Goal: Information Seeking & Learning: Learn about a topic

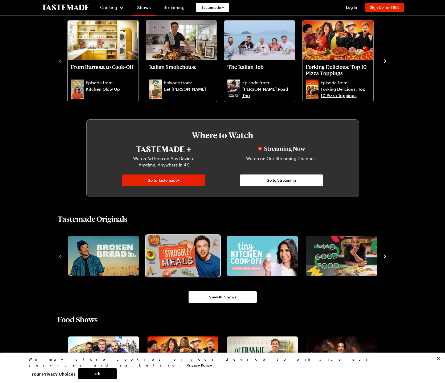
scroll to position [185, 0]
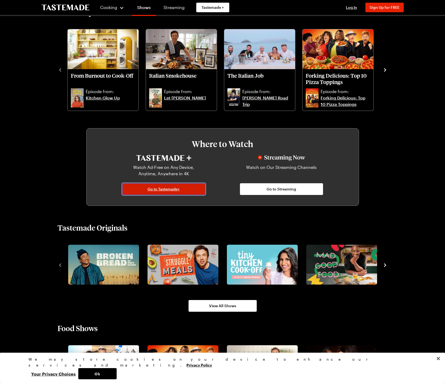
click at [159, 186] on link "Go to Tastemade+" at bounding box center [163, 189] width 83 height 12
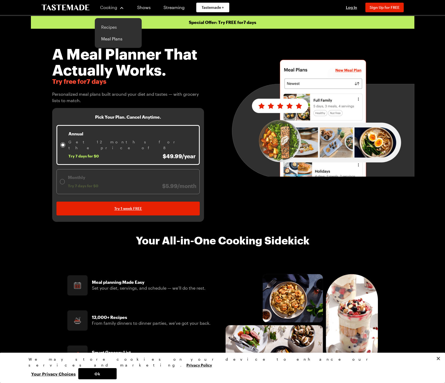
click at [112, 27] on link "Recipes" at bounding box center [118, 27] width 40 height 12
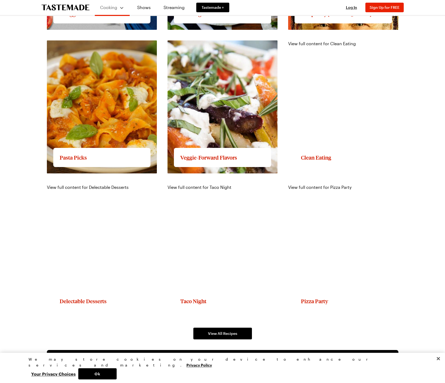
scroll to position [597, 0]
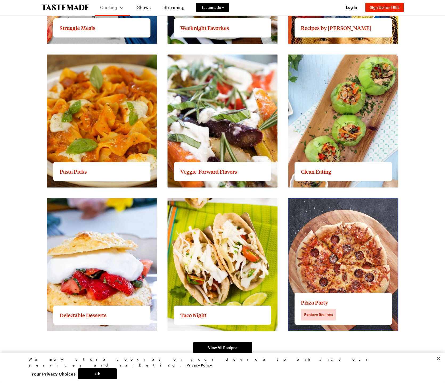
click at [351, 204] on link "View full content for Pizza Party" at bounding box center [319, 201] width 63 height 5
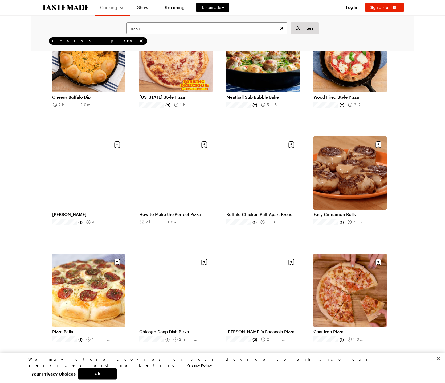
scroll to position [326, 0]
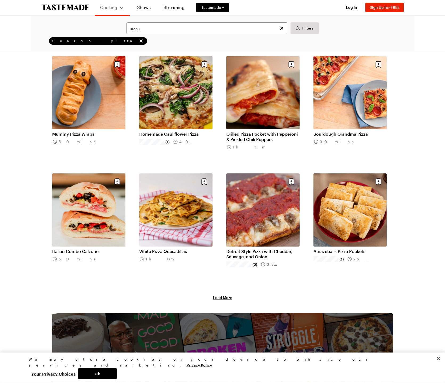
scroll to position [516, 0]
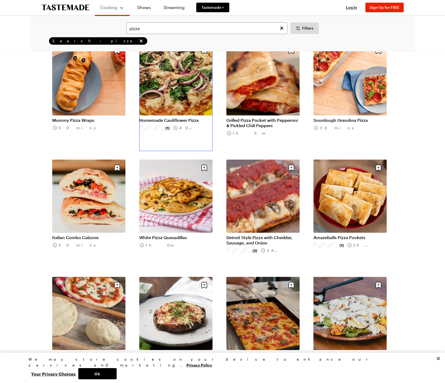
click at [191, 118] on link "Homemade Cauliflower Pizza" at bounding box center [175, 120] width 73 height 5
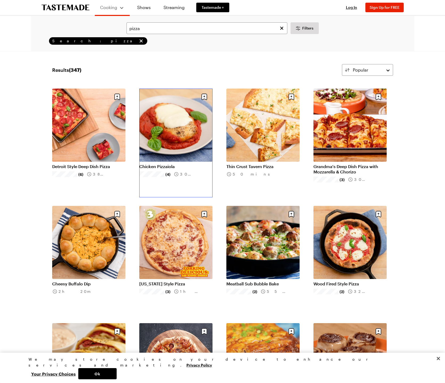
click at [187, 164] on link "Chicken Pizzaiola" at bounding box center [175, 166] width 73 height 5
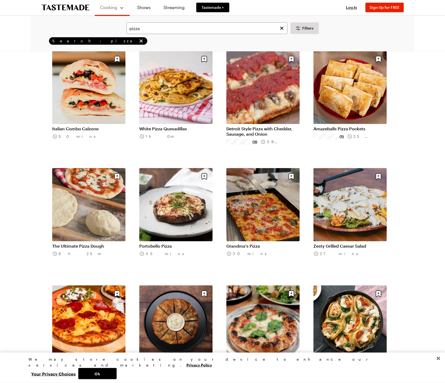
scroll to position [652, 0]
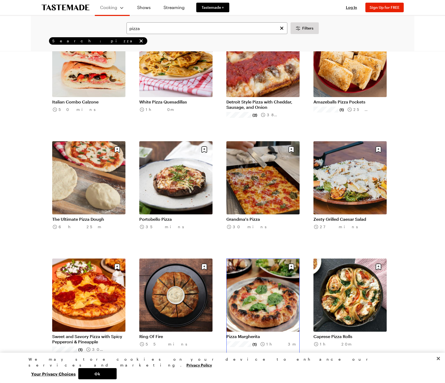
click at [267, 334] on link "Pizza Margherita" at bounding box center [262, 336] width 73 height 5
